Goal: Task Accomplishment & Management: Manage account settings

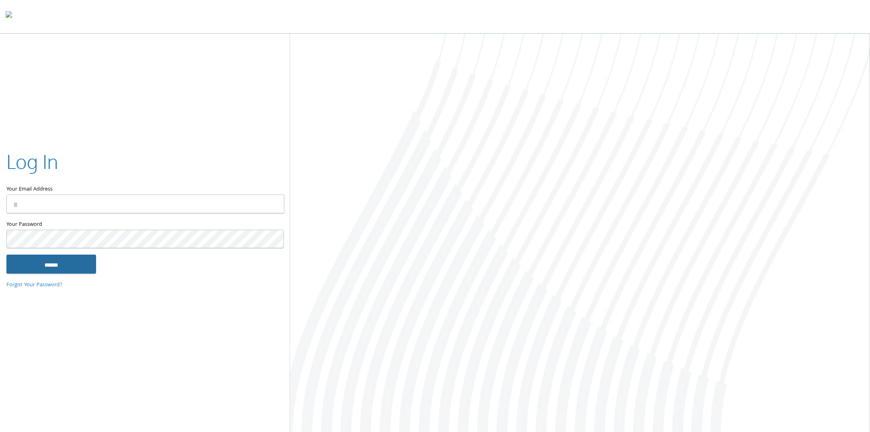
type input "**********"
click at [51, 265] on input "******" at bounding box center [51, 264] width 90 height 19
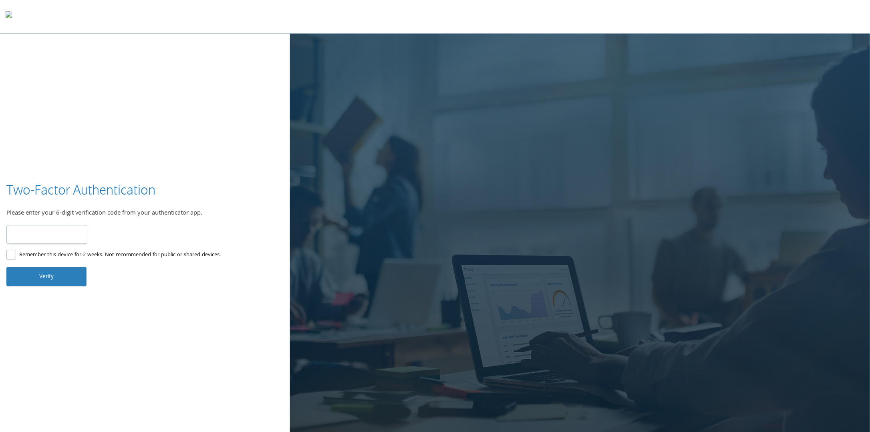
click at [63, 231] on input "number" at bounding box center [46, 234] width 81 height 19
type input "******"
